Goal: Transaction & Acquisition: Purchase product/service

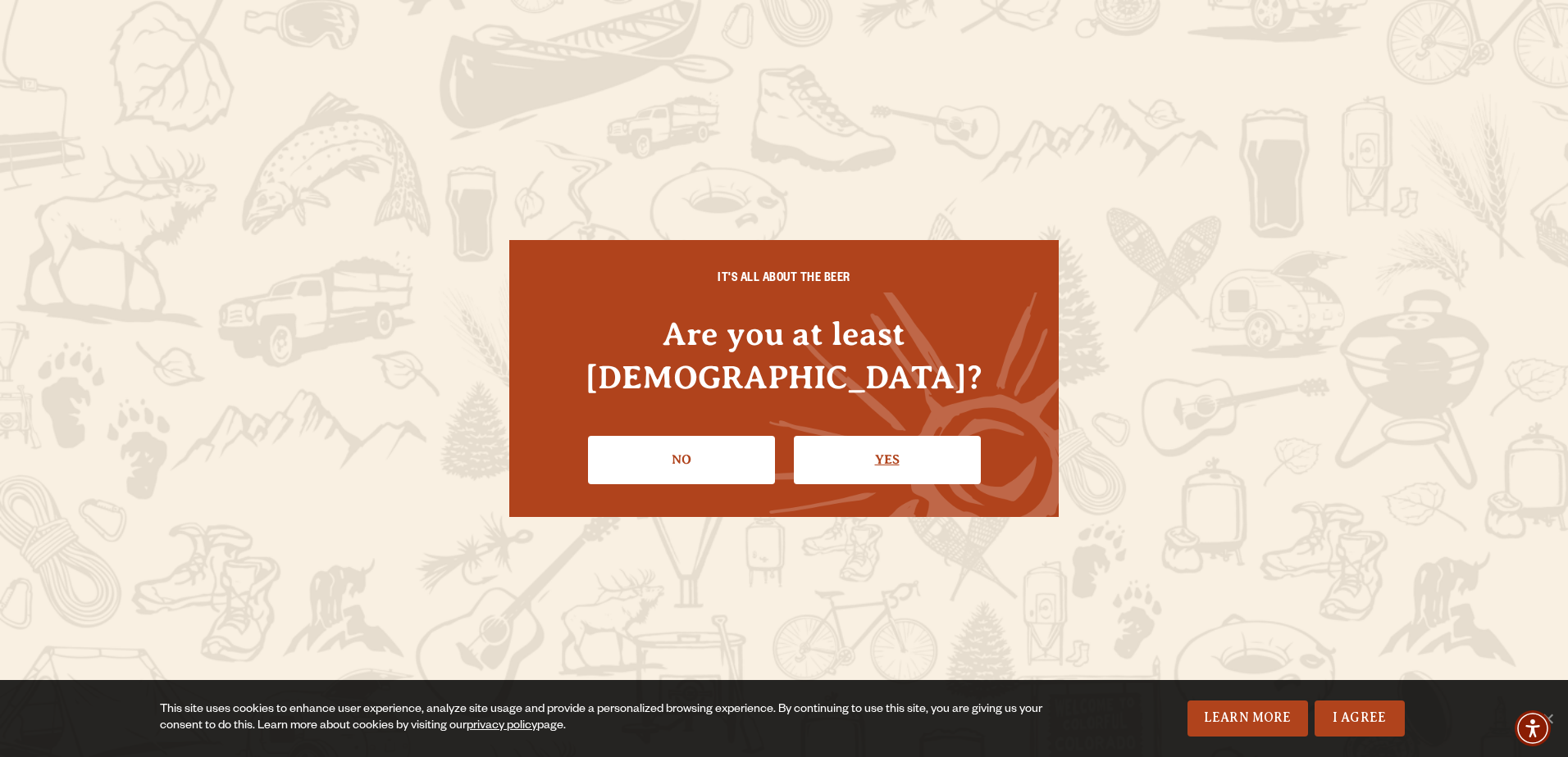
click at [878, 436] on link "Yes" at bounding box center [888, 459] width 187 height 47
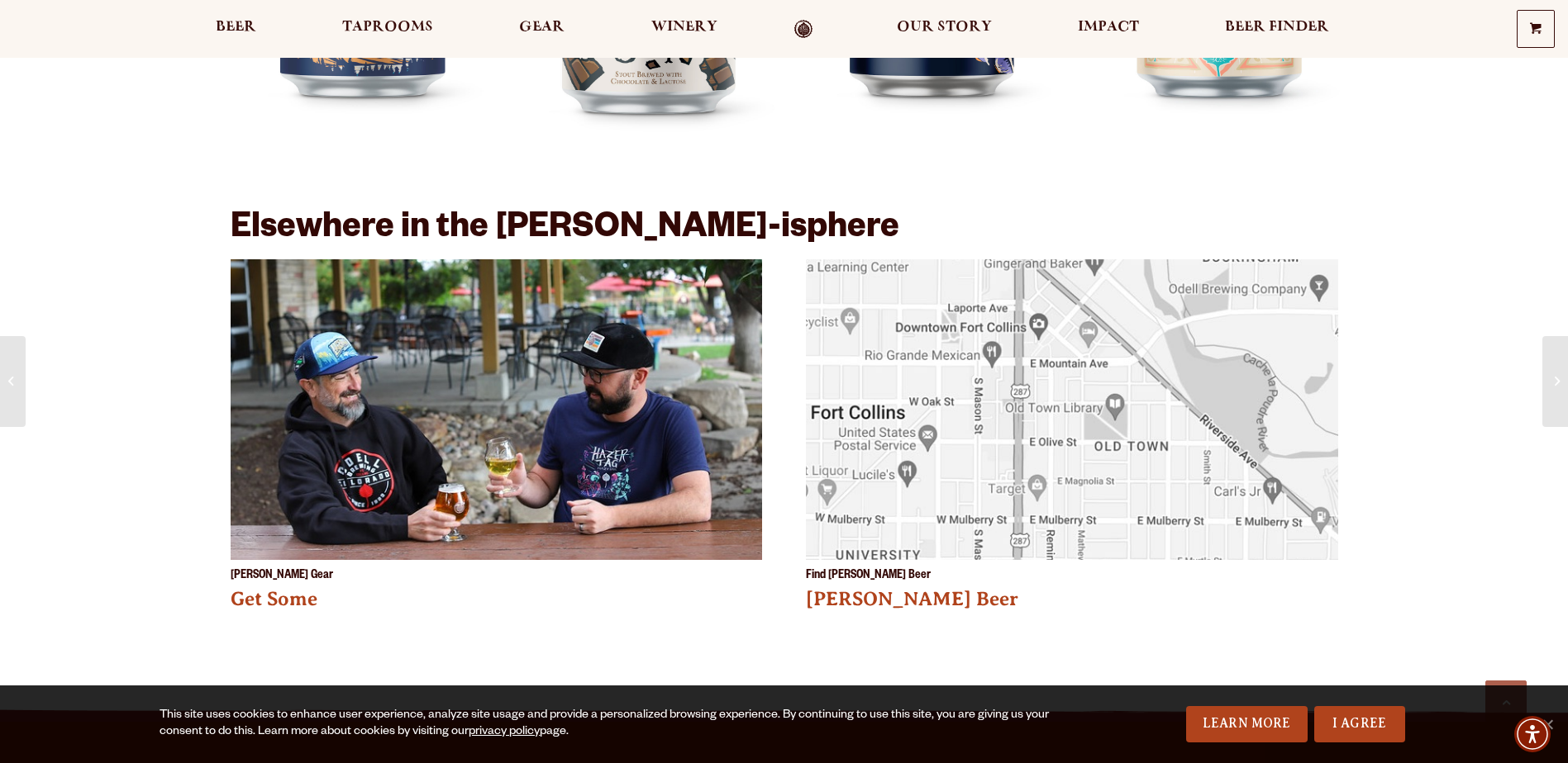
scroll to position [2230, 0]
drag, startPoint x: 1353, startPoint y: 554, endPoint x: 1086, endPoint y: 634, distance: 278.7
click at [1086, 634] on div "Find Odell Beer Odell Beer" at bounding box center [1071, 467] width 532 height 418
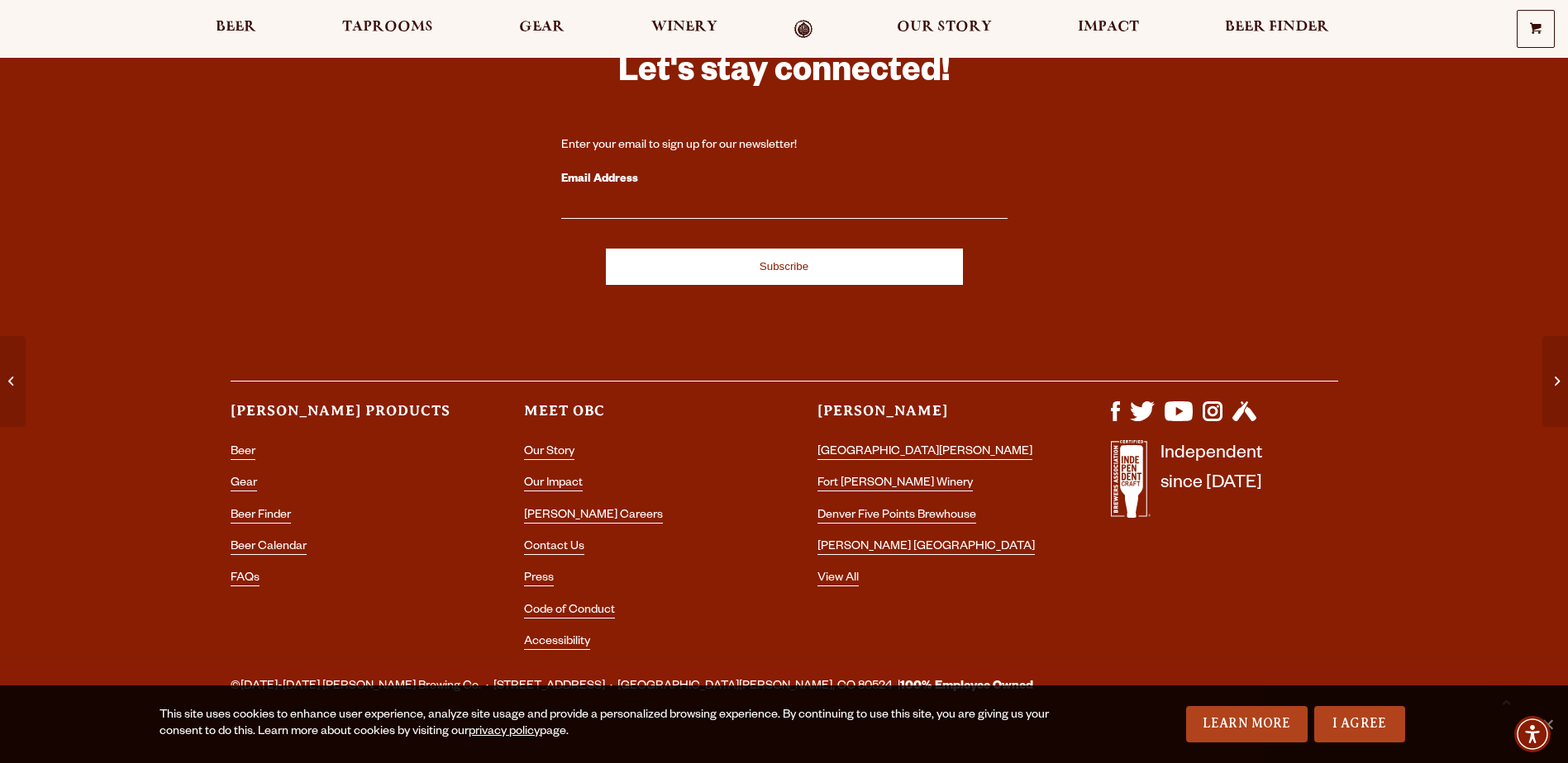
scroll to position [3019, 0]
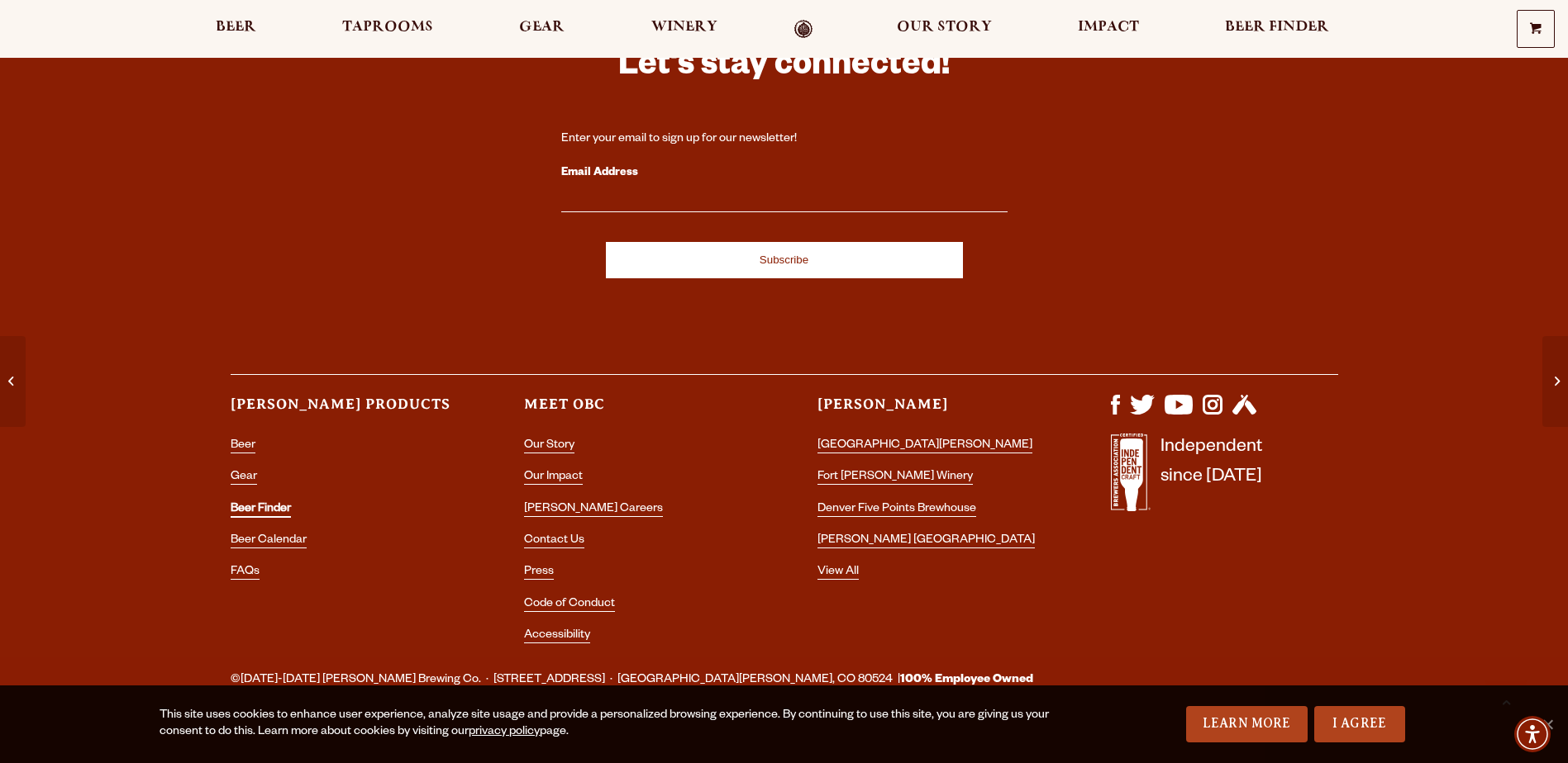
click at [272, 503] on link "Beer Finder" at bounding box center [261, 510] width 61 height 15
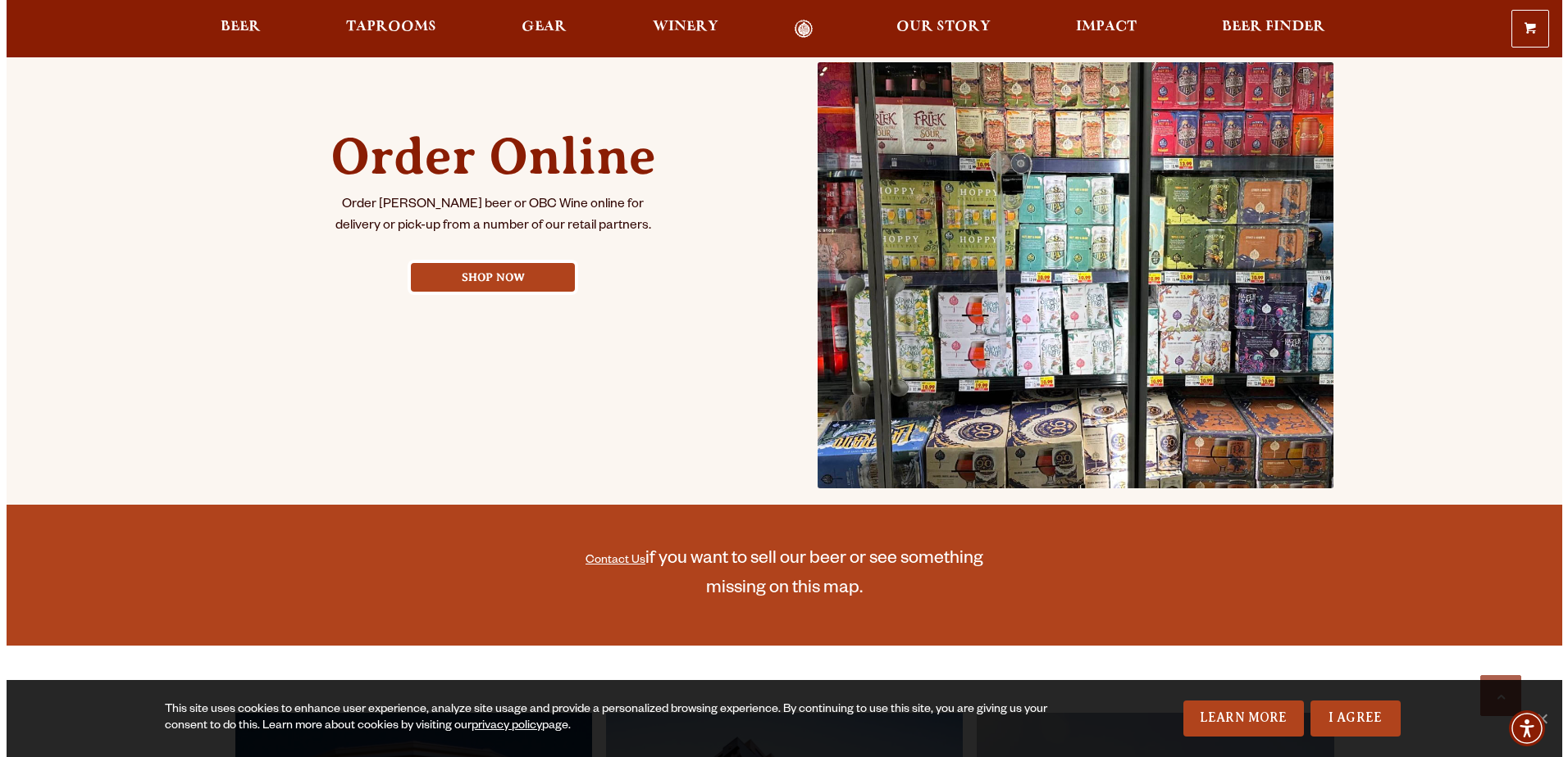
scroll to position [738, 0]
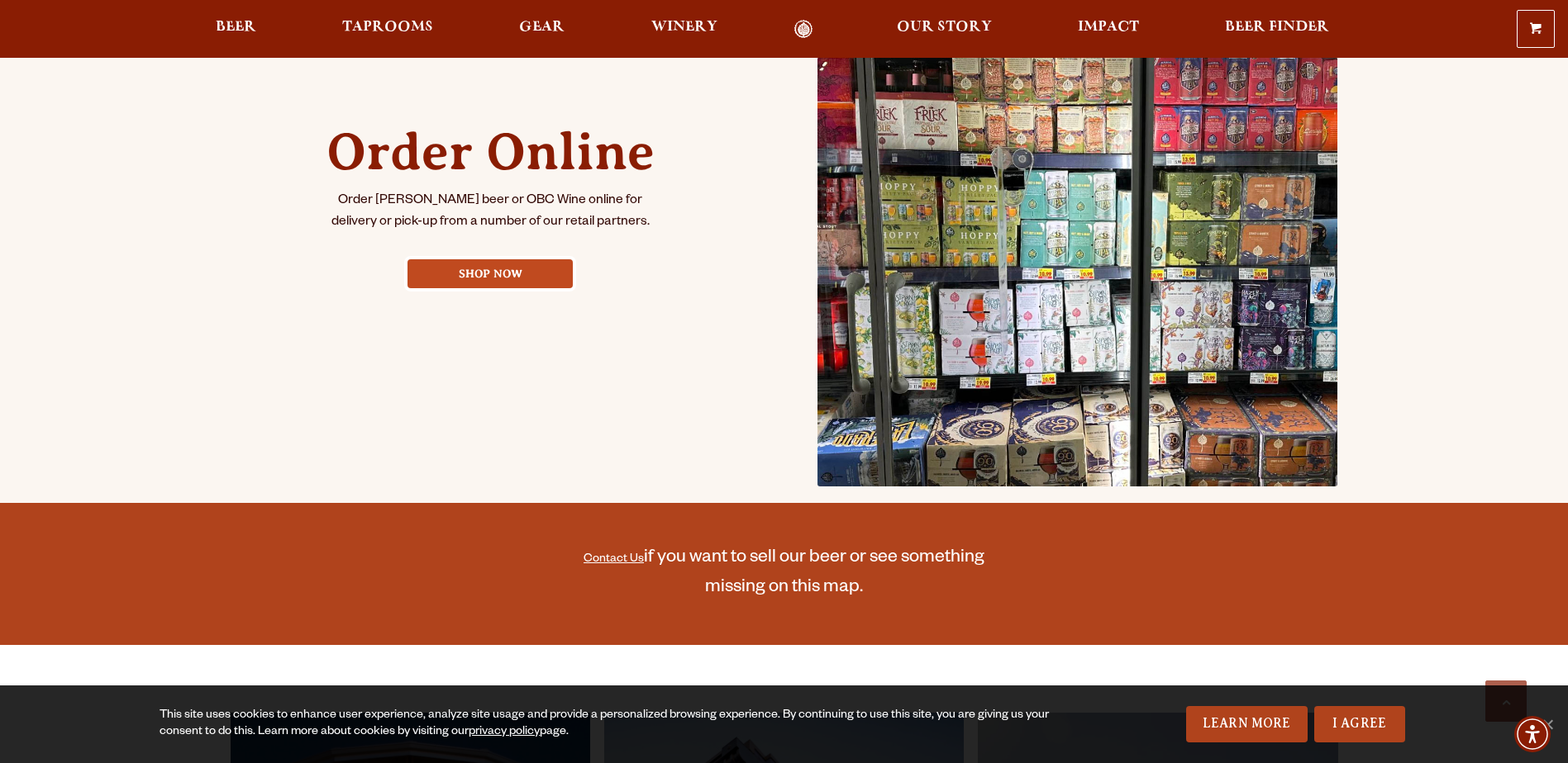
click at [494, 262] on link "Shop Now" at bounding box center [490, 274] width 166 height 29
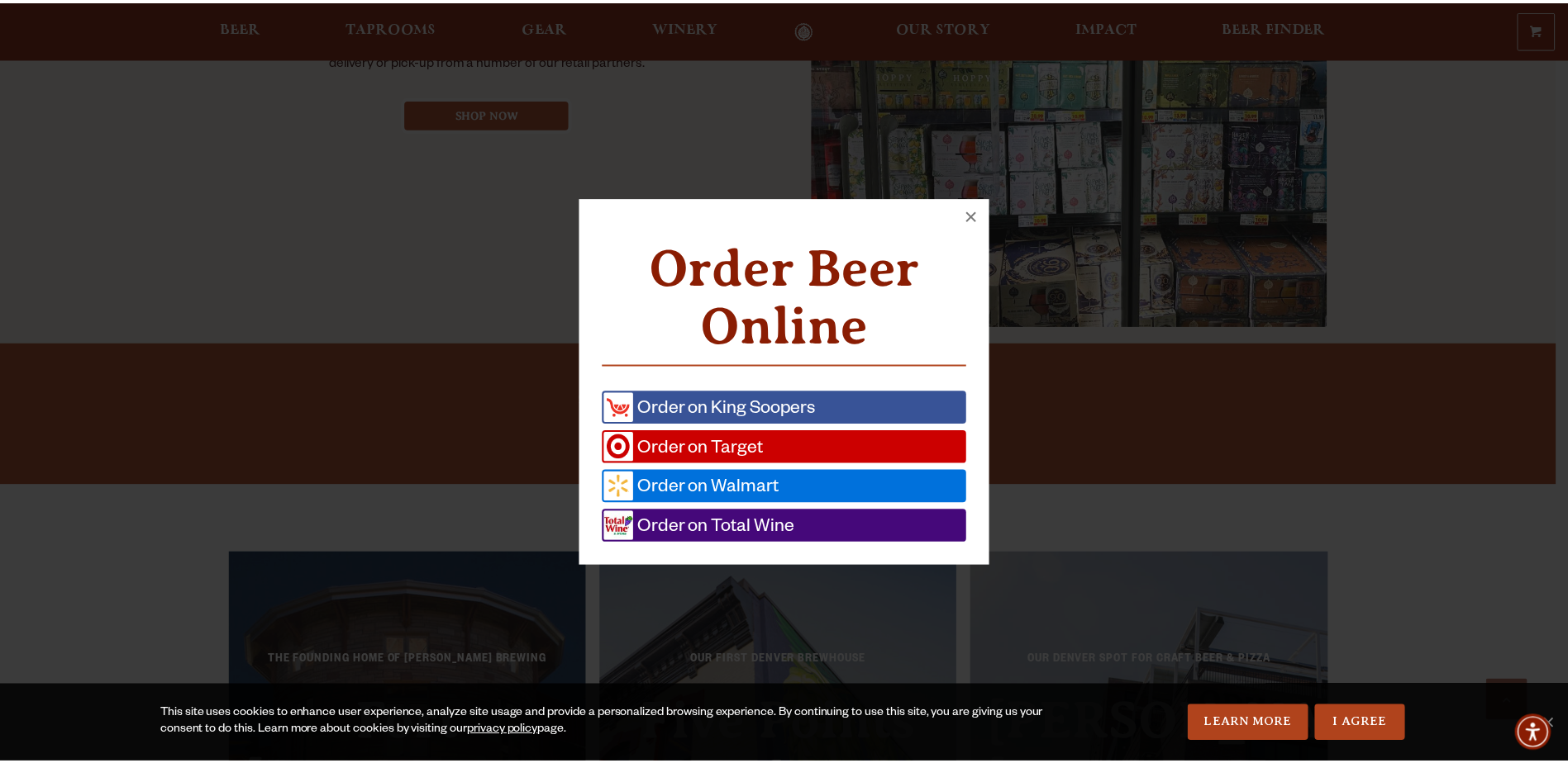
scroll to position [905, 0]
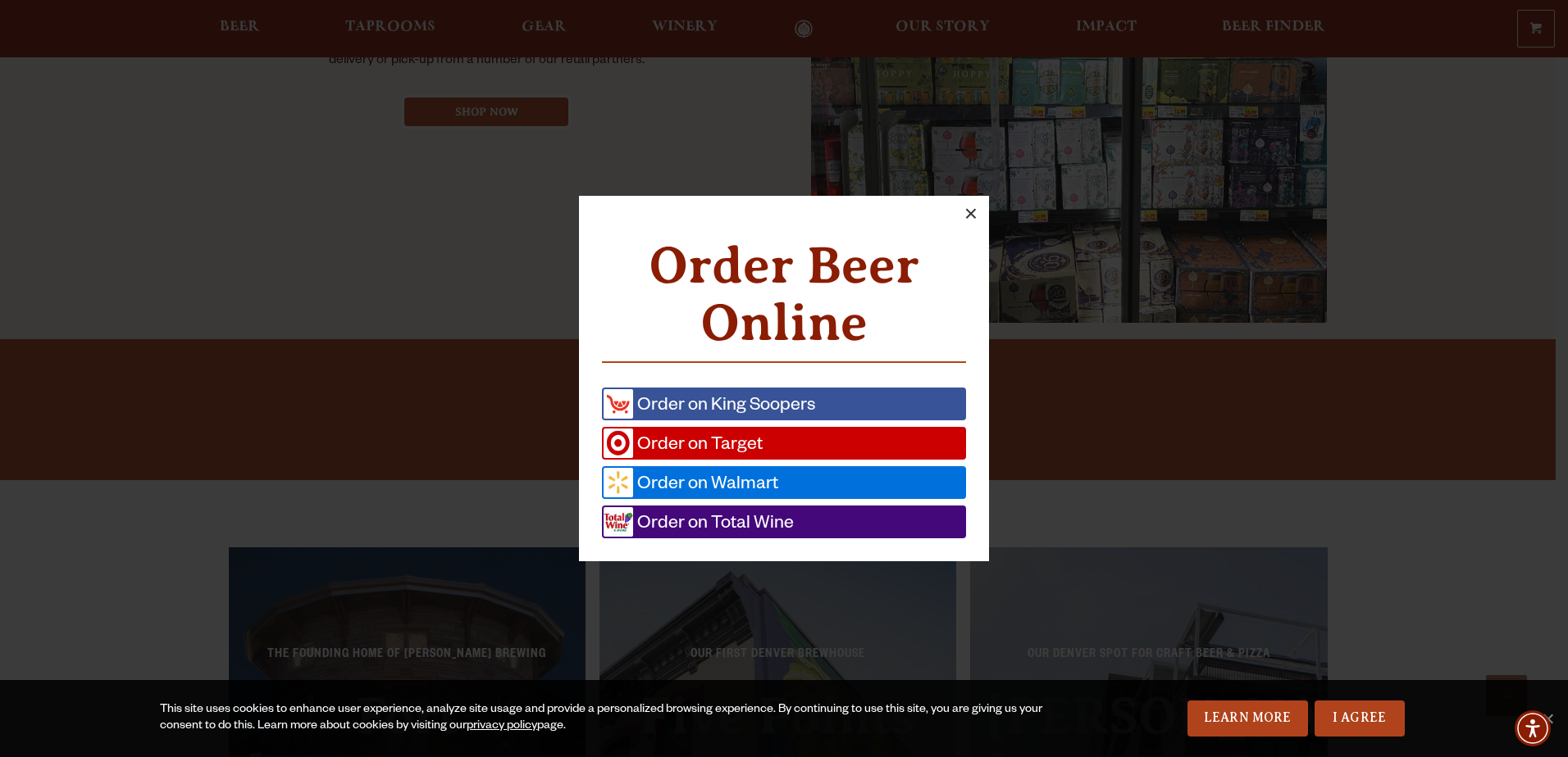
click at [972, 210] on button "×" at bounding box center [971, 213] width 36 height 36
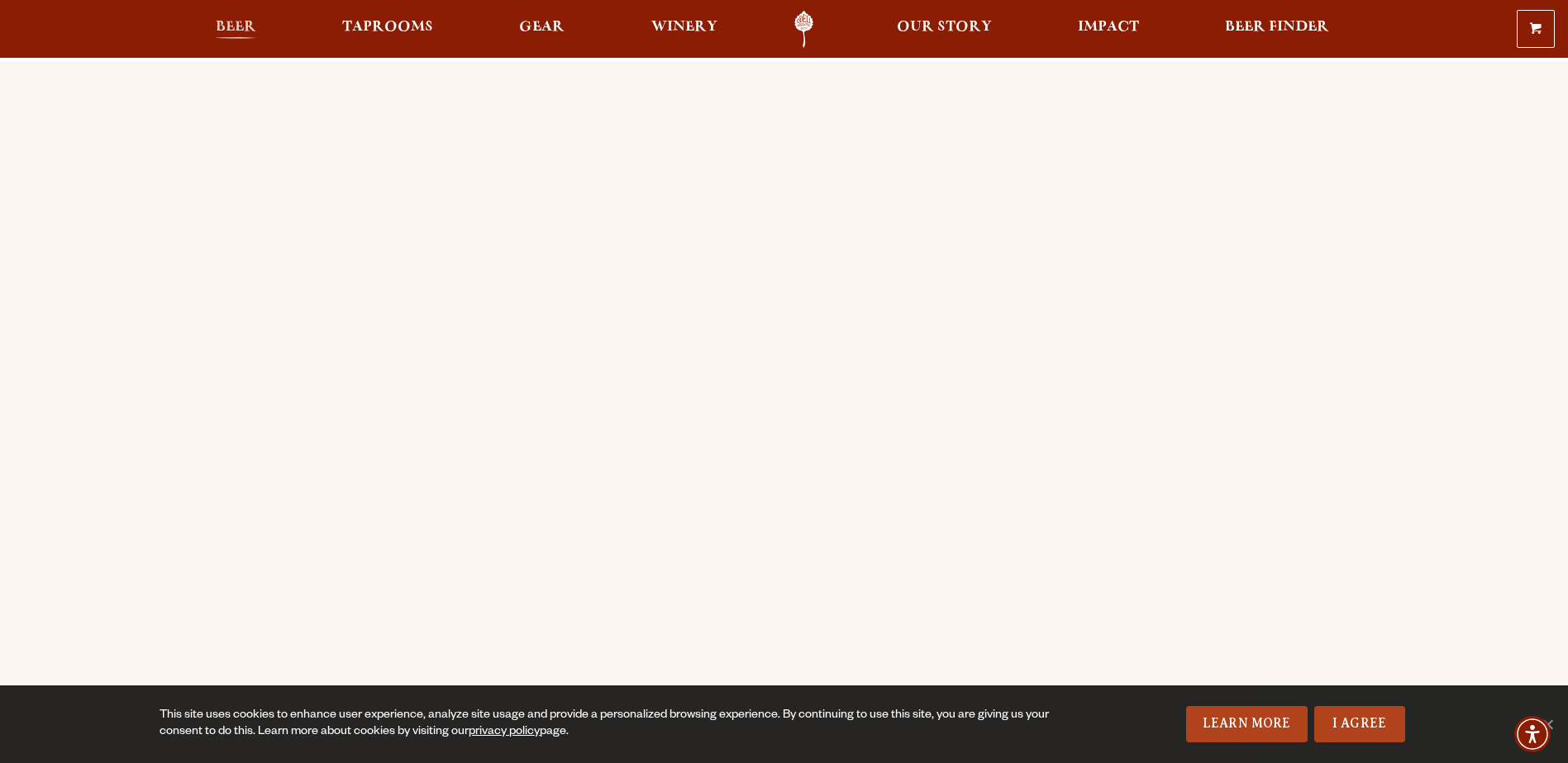
click at [238, 23] on span "Beer" at bounding box center [236, 26] width 40 height 13
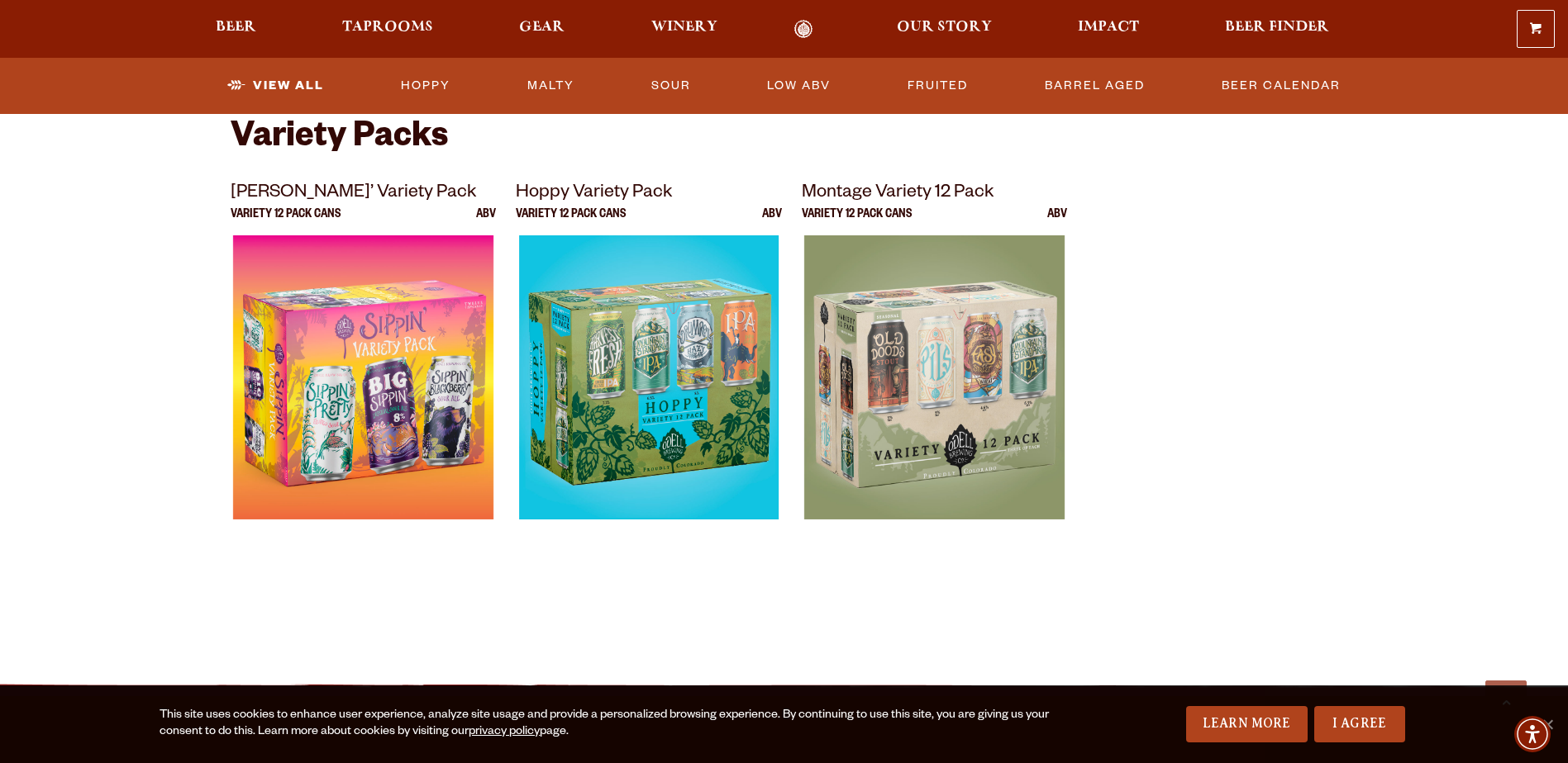
scroll to position [3305, 0]
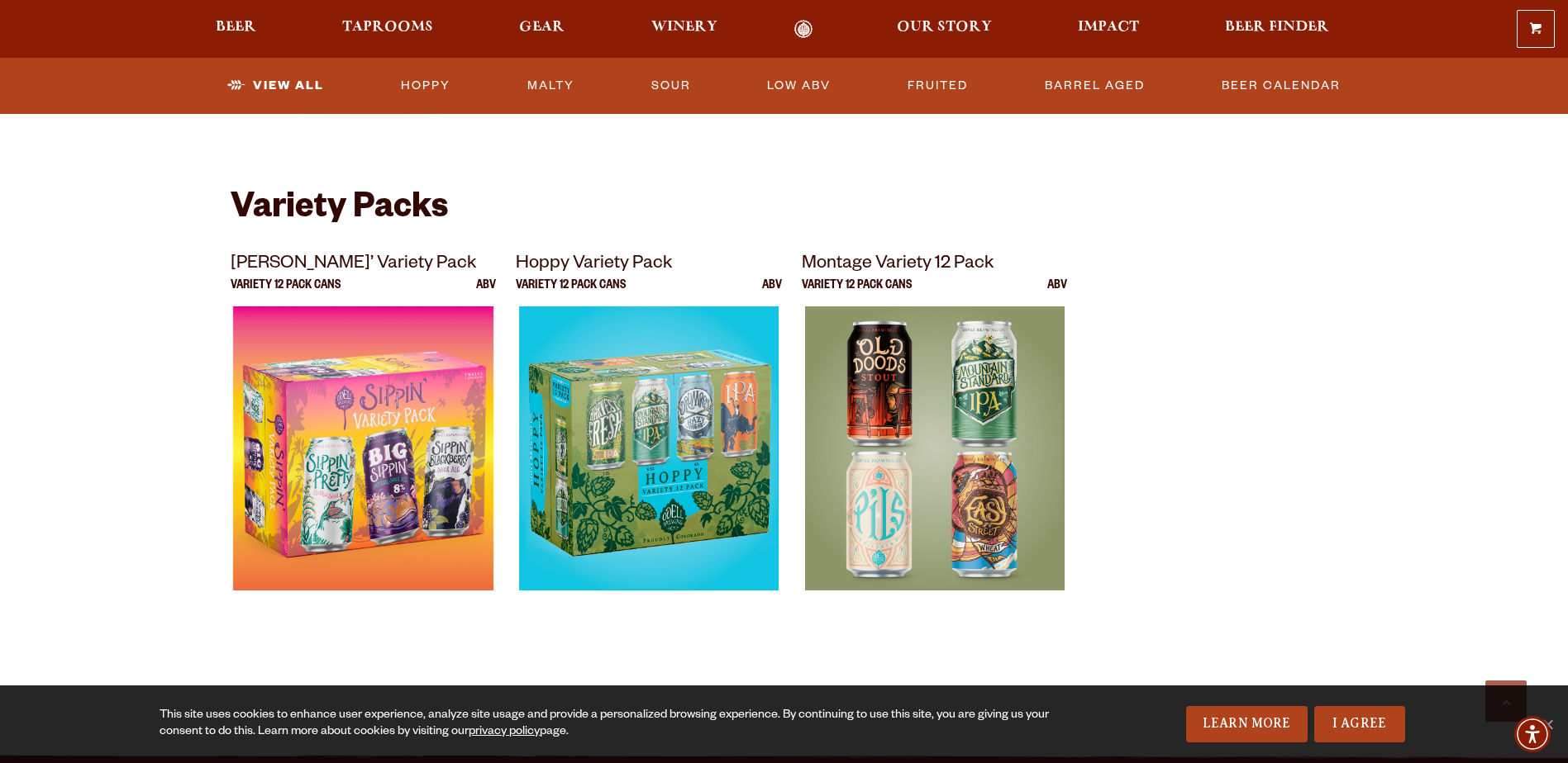
click at [924, 406] on img at bounding box center [933, 512] width 260 height 413
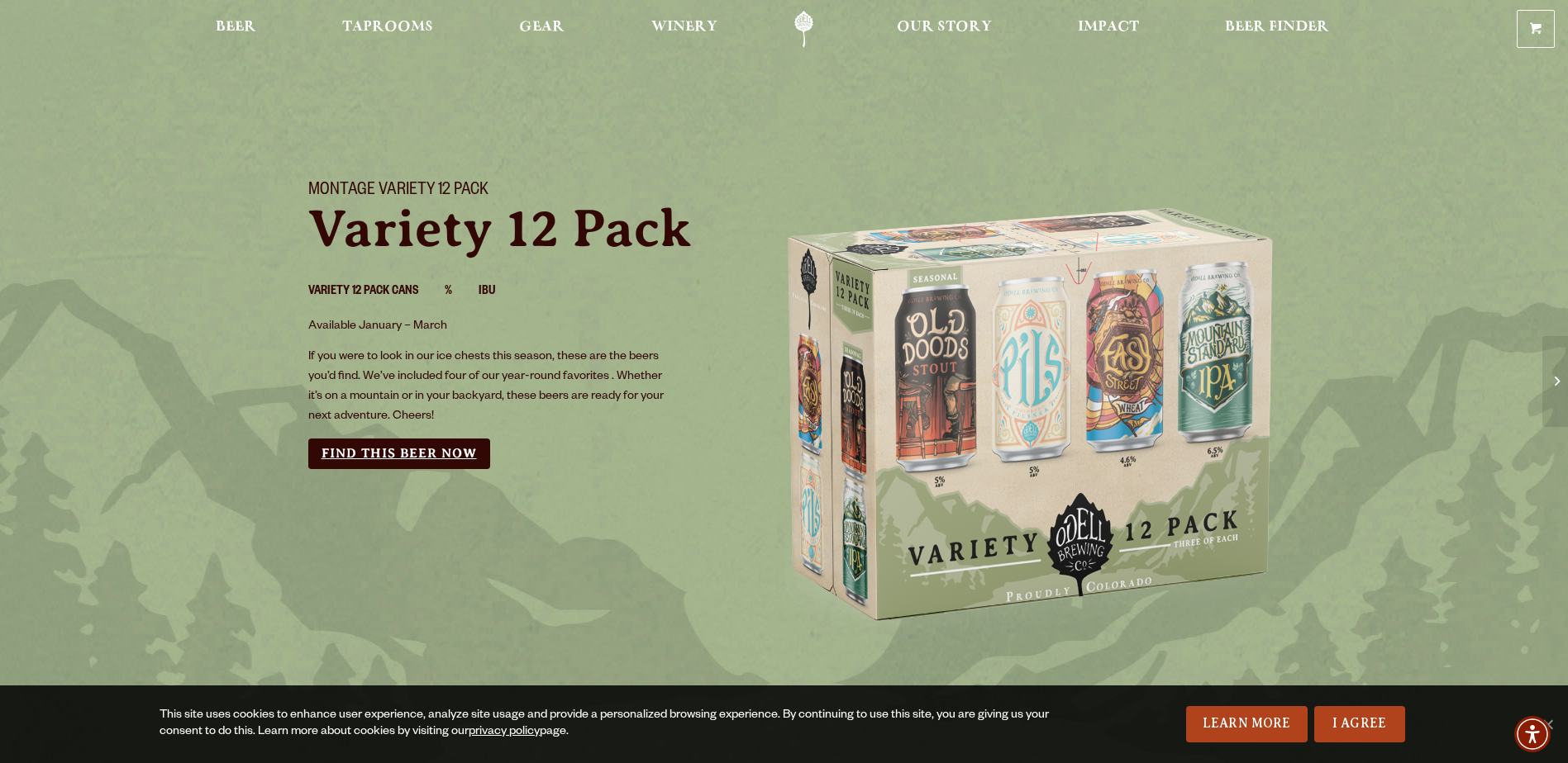
click at [409, 445] on link "Find this Beer Now" at bounding box center [399, 453] width 181 height 31
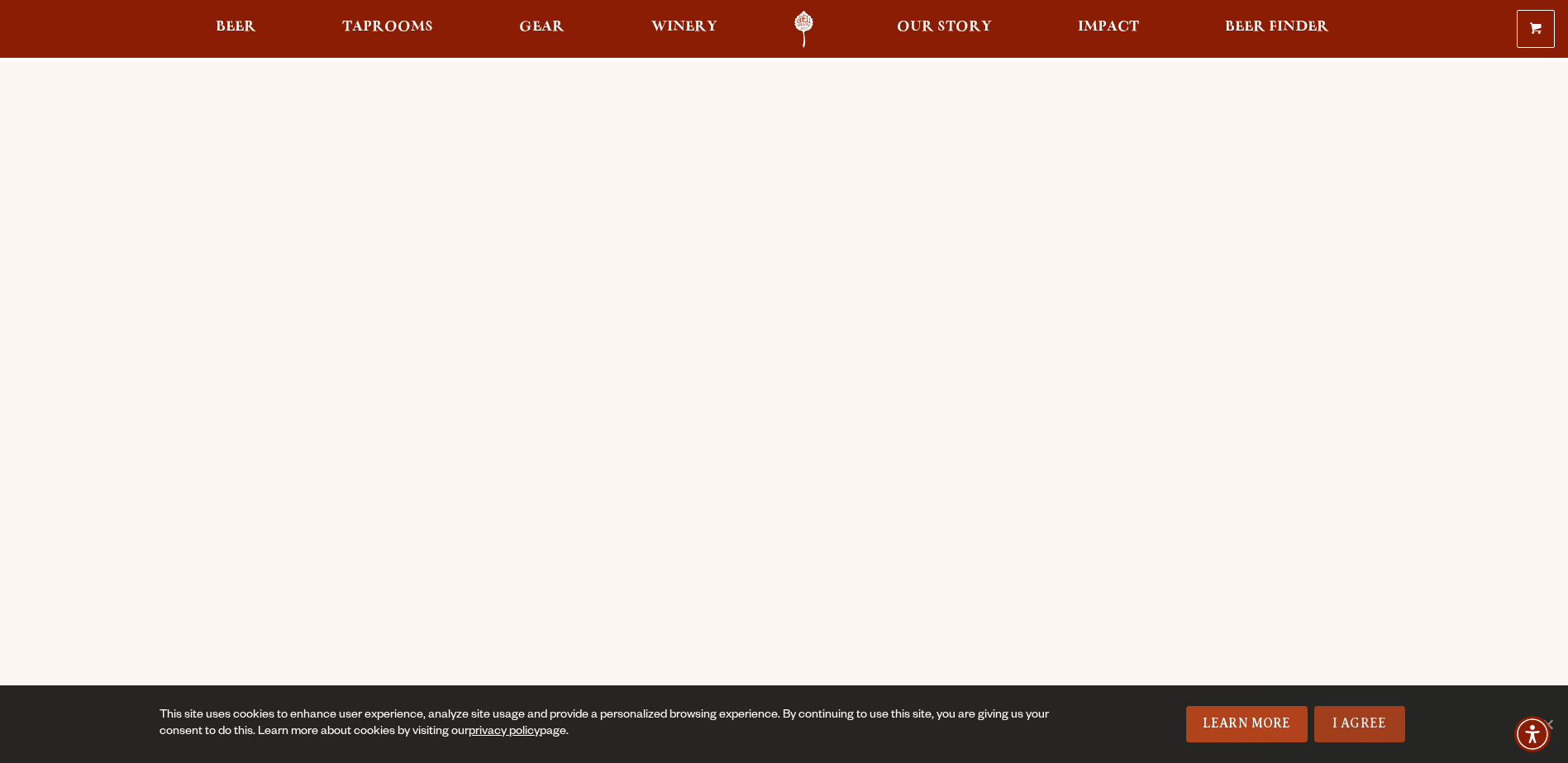
click at [1349, 720] on link "I Agree" at bounding box center [1358, 724] width 91 height 36
